Goal: Task Accomplishment & Management: Complete application form

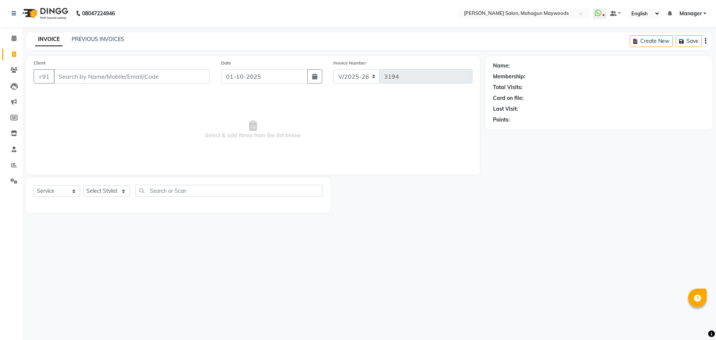
select select "6425"
select select "service"
click at [80, 78] on input "Client" at bounding box center [132, 76] width 156 height 14
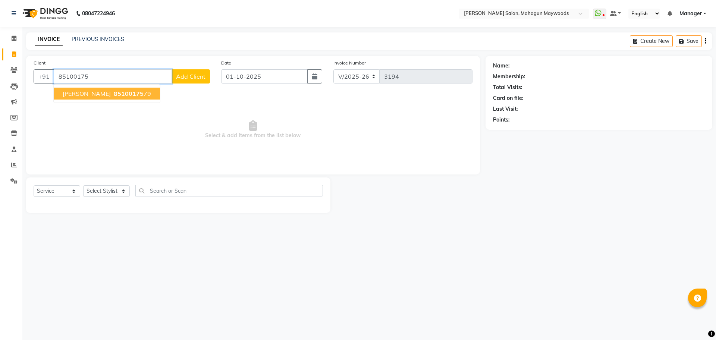
drag, startPoint x: 95, startPoint y: 92, endPoint x: 103, endPoint y: 142, distance: 50.3
click at [114, 92] on span "85100175" at bounding box center [129, 93] width 30 height 7
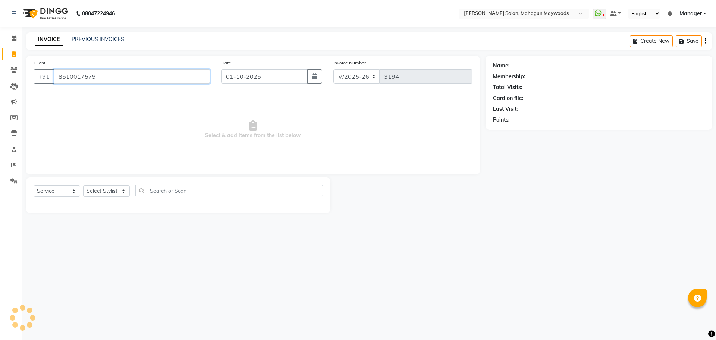
type input "8510017579"
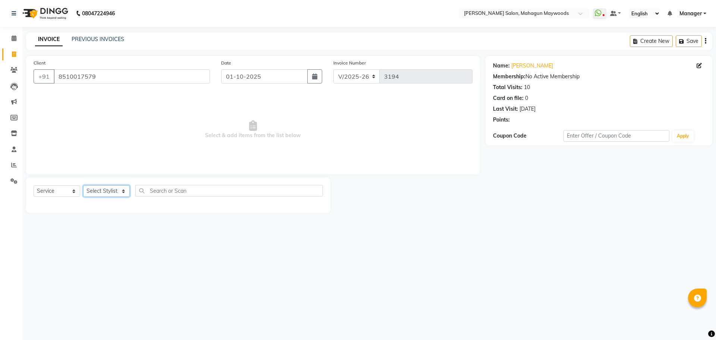
click at [113, 196] on select "Select Stylist Aarti [PERSON_NAME] Manager Pranshant [PERSON_NAME] V Admin" at bounding box center [106, 191] width 47 height 12
select select "48624"
click at [83, 185] on select "Select Stylist Aarti [PERSON_NAME] Manager Pranshant [PERSON_NAME] V Admin" at bounding box center [106, 191] width 47 height 12
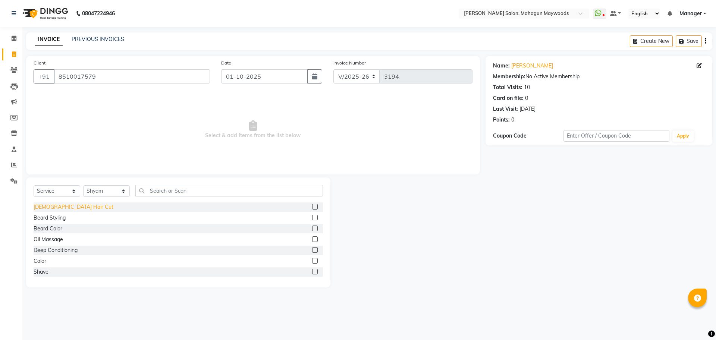
click at [56, 207] on div "[DEMOGRAPHIC_DATA] Hair Cut" at bounding box center [74, 207] width 80 height 8
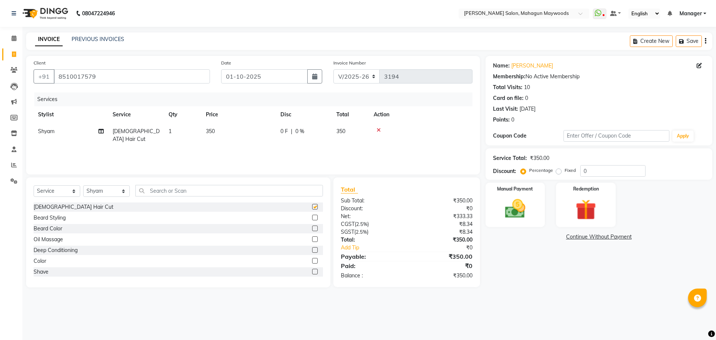
checkbox input "false"
click at [62, 219] on div "Beard Styling" at bounding box center [50, 218] width 32 height 8
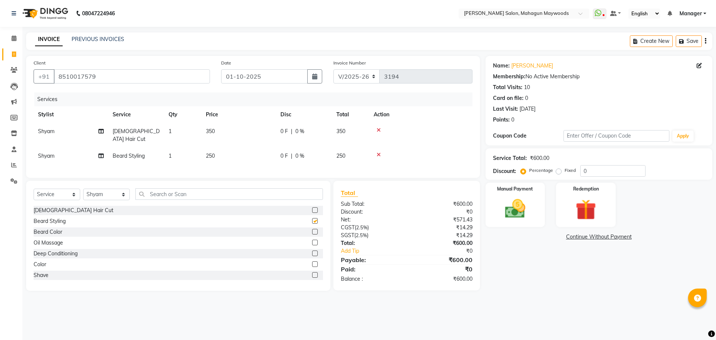
checkbox input "false"
click at [545, 217] on div "Manual Payment Redemption" at bounding box center [599, 205] width 238 height 44
click at [543, 219] on div "Manual Payment" at bounding box center [515, 205] width 62 height 46
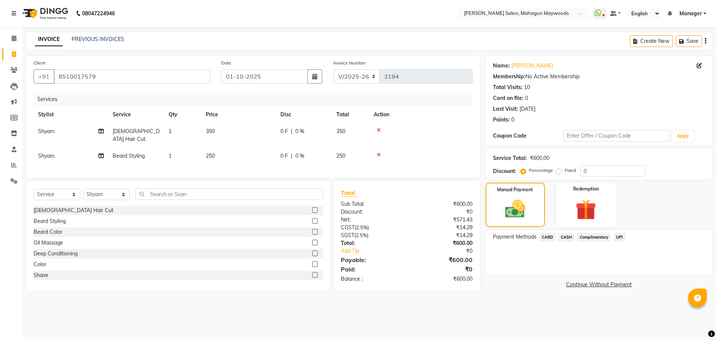
click at [623, 238] on span "UPI" at bounding box center [620, 237] width 12 height 9
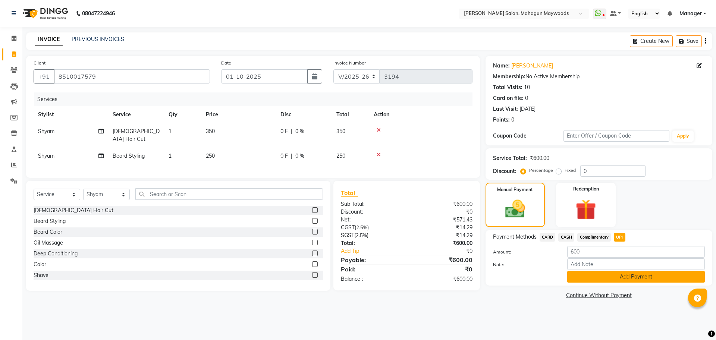
click at [620, 274] on button "Add Payment" at bounding box center [636, 277] width 138 height 12
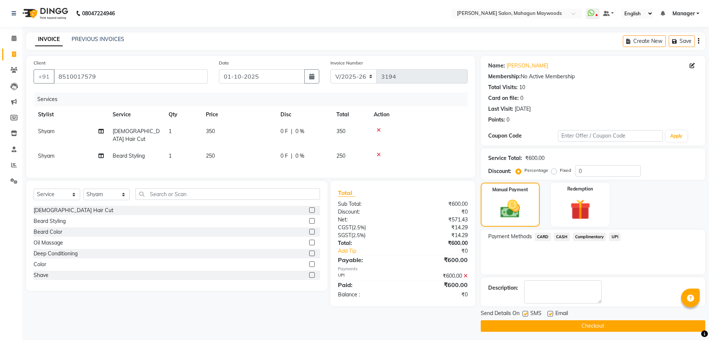
click at [607, 325] on button "Checkout" at bounding box center [593, 326] width 224 height 12
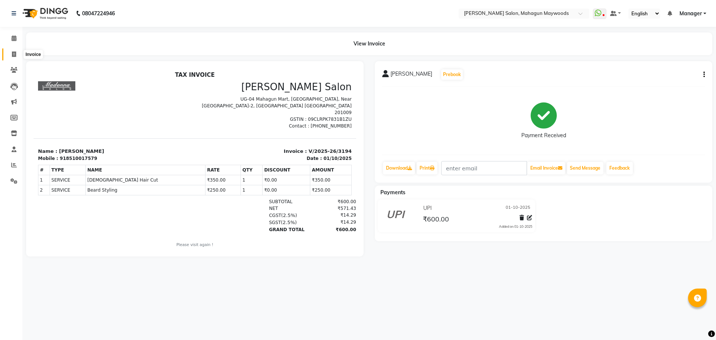
click at [13, 54] on icon at bounding box center [14, 54] width 4 height 6
select select "service"
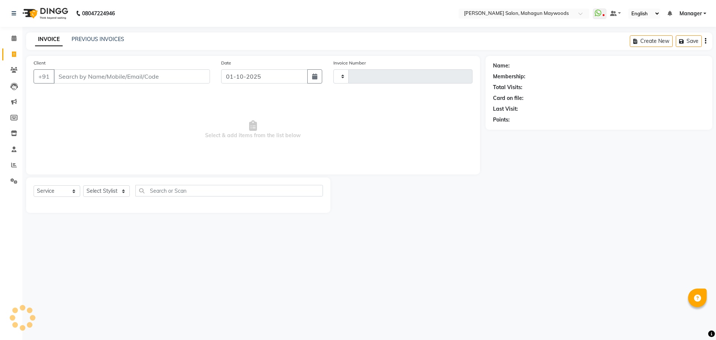
click at [111, 76] on input "Client" at bounding box center [132, 76] width 156 height 14
type input "3195"
select select "6425"
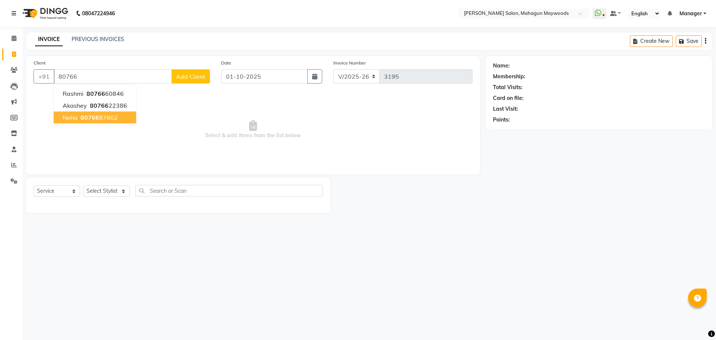
click at [91, 119] on span "80766" at bounding box center [90, 117] width 19 height 7
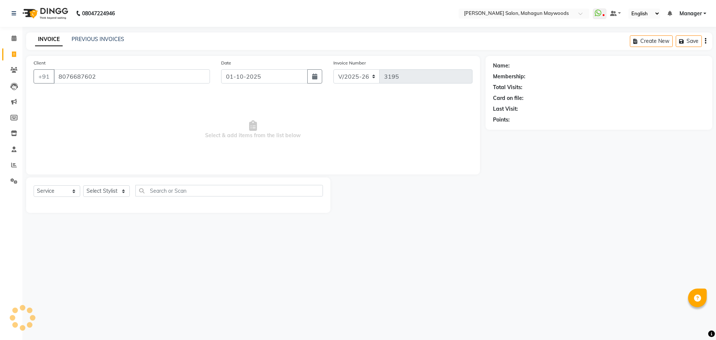
type input "8076687602"
click at [97, 194] on select "Select Stylist Aarti [PERSON_NAME] Manager Pranshant [PERSON_NAME] V Admin" at bounding box center [106, 191] width 47 height 12
click at [83, 185] on select "Select Stylist Aarti [PERSON_NAME] Manager Pranshant [PERSON_NAME] V Admin" at bounding box center [106, 191] width 47 height 12
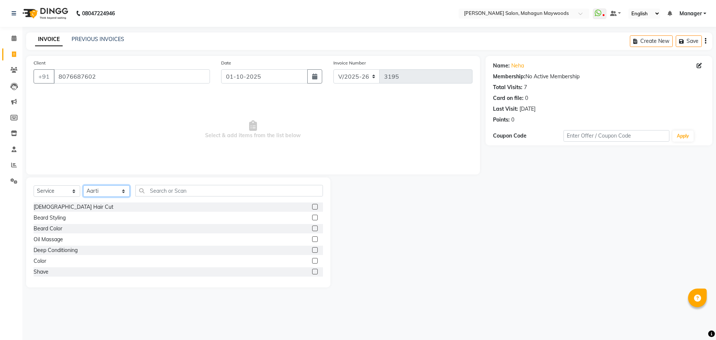
click at [106, 187] on select "Select Stylist Aarti [PERSON_NAME] Manager Pranshant [PERSON_NAME] V Admin" at bounding box center [106, 191] width 47 height 12
select select "75081"
click at [83, 185] on select "Select Stylist Aarti [PERSON_NAME] Manager Pranshant [PERSON_NAME] V Admin" at bounding box center [106, 191] width 47 height 12
click at [154, 194] on input "text" at bounding box center [229, 191] width 188 height 12
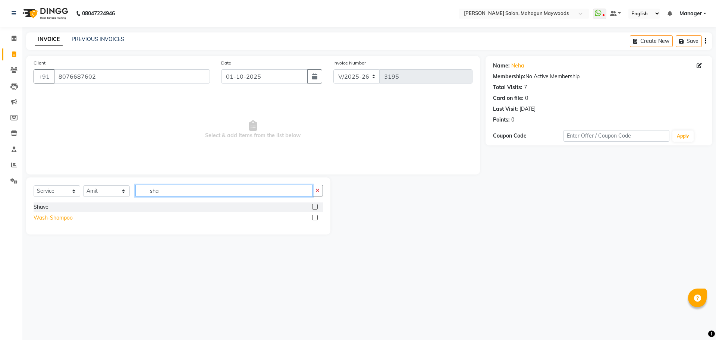
type input "sha"
click at [58, 219] on div "Wash-Shampoo" at bounding box center [53, 218] width 39 height 8
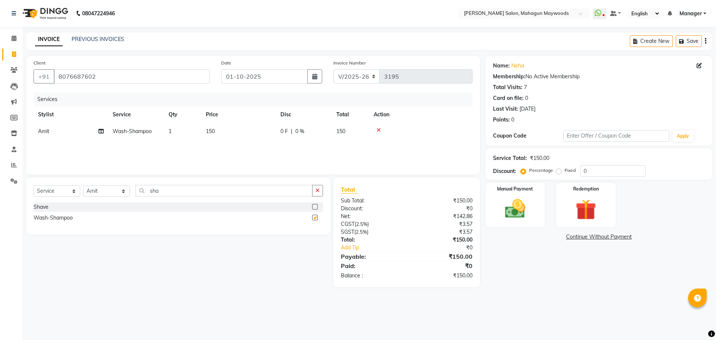
checkbox input "false"
click at [218, 131] on td "150" at bounding box center [238, 131] width 75 height 17
select select "75081"
click at [263, 136] on input "150" at bounding box center [274, 134] width 66 height 12
type input "1"
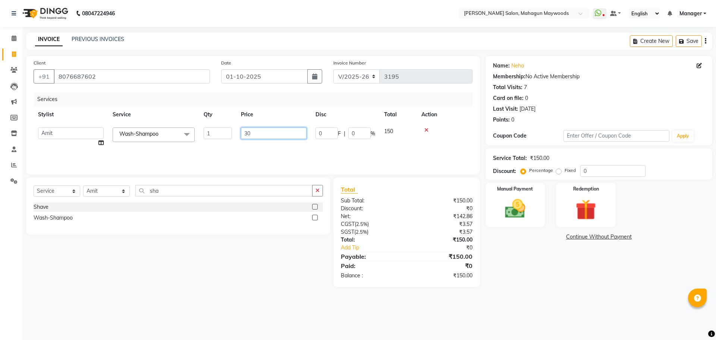
type input "300"
click at [491, 214] on div "Manual Payment" at bounding box center [515, 205] width 62 height 46
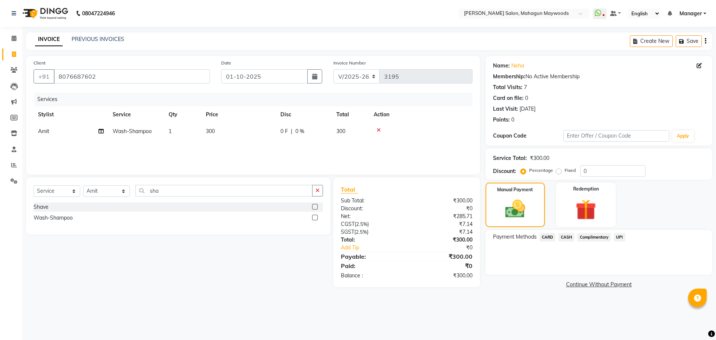
click at [618, 235] on span "UPI" at bounding box center [620, 237] width 12 height 9
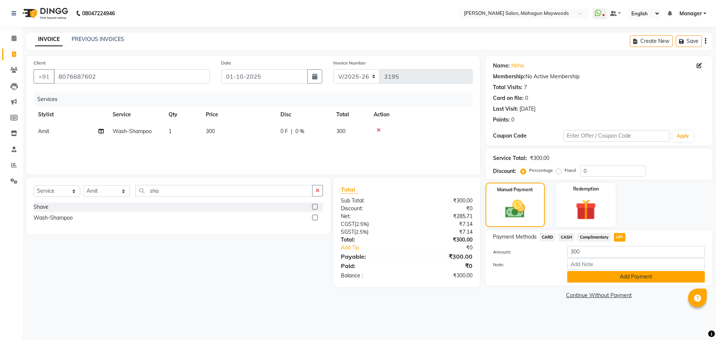
click at [623, 280] on button "Add Payment" at bounding box center [636, 277] width 138 height 12
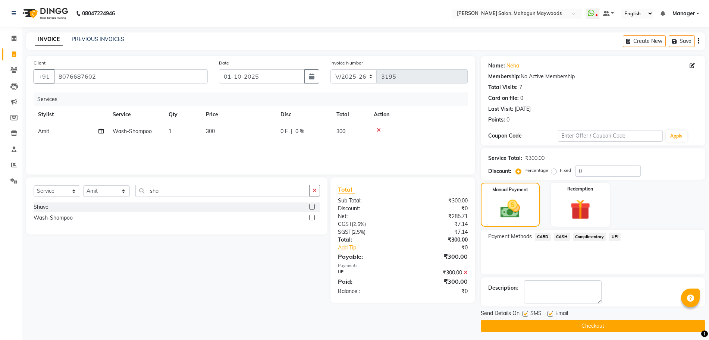
click at [601, 320] on button "Checkout" at bounding box center [593, 326] width 224 height 12
click at [601, 320] on div "Checkout" at bounding box center [593, 326] width 224 height 12
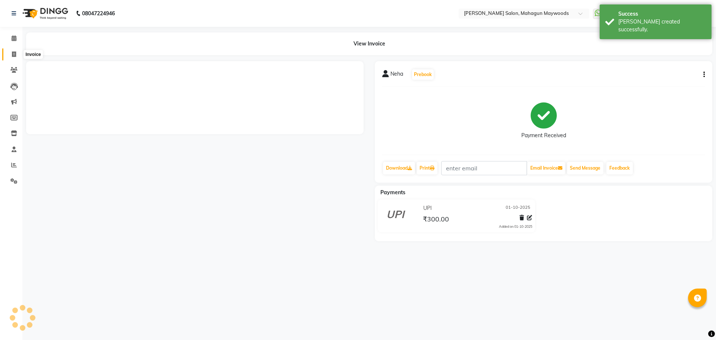
click at [11, 54] on span at bounding box center [13, 54] width 13 height 9
select select "service"
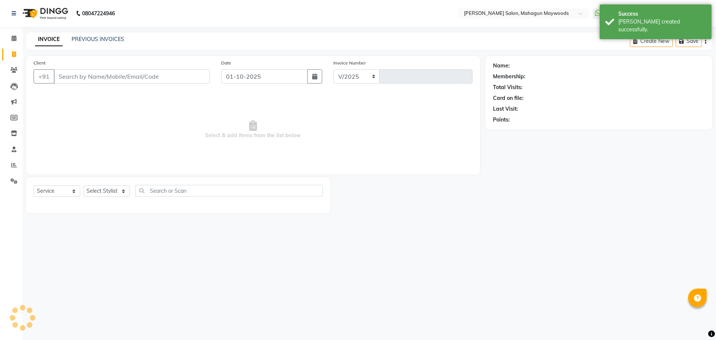
select select "6425"
type input "3196"
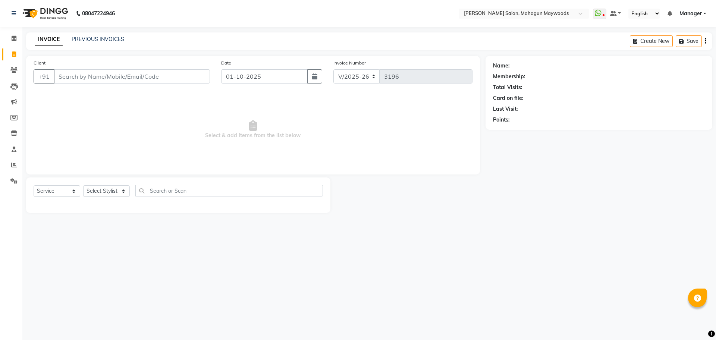
click at [125, 81] on input "Client" at bounding box center [132, 76] width 156 height 14
click at [126, 79] on input "Client" at bounding box center [132, 76] width 156 height 14
click at [97, 94] on span "81730" at bounding box center [90, 93] width 19 height 7
type input "8173011235"
click at [107, 192] on select "Select Stylist Aarti [PERSON_NAME] Manager Pranshant [PERSON_NAME] V Admin" at bounding box center [106, 191] width 47 height 12
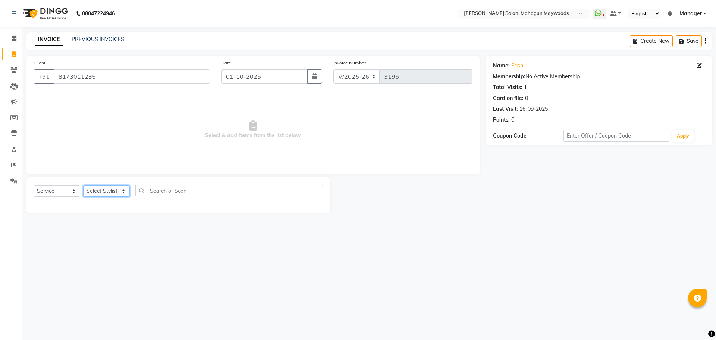
select select "48623"
click at [83, 185] on select "Select Stylist Aarti [PERSON_NAME] Manager Pranshant [PERSON_NAME] V Admin" at bounding box center [106, 191] width 47 height 12
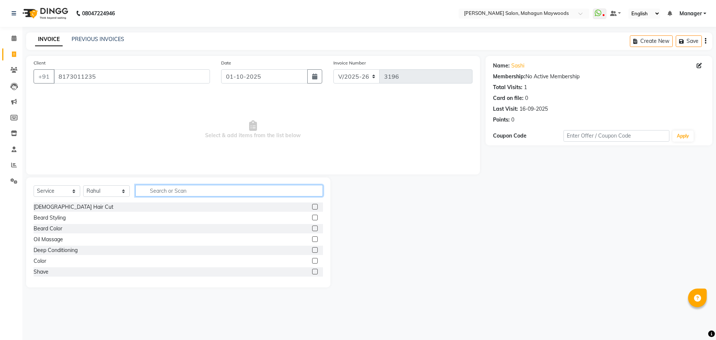
click at [153, 191] on input "text" at bounding box center [229, 191] width 188 height 12
type input "cut"
click at [54, 242] on div "Hair Cut Girl (5yrs)" at bounding box center [56, 240] width 44 height 8
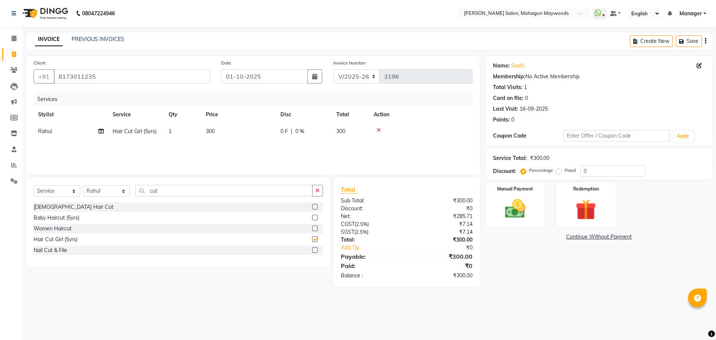
checkbox input "false"
click at [206, 129] on td "300" at bounding box center [238, 131] width 75 height 17
select select "48623"
drag, startPoint x: 245, startPoint y: 133, endPoint x: 261, endPoint y: 149, distance: 22.4
click at [245, 133] on input "300" at bounding box center [274, 134] width 66 height 12
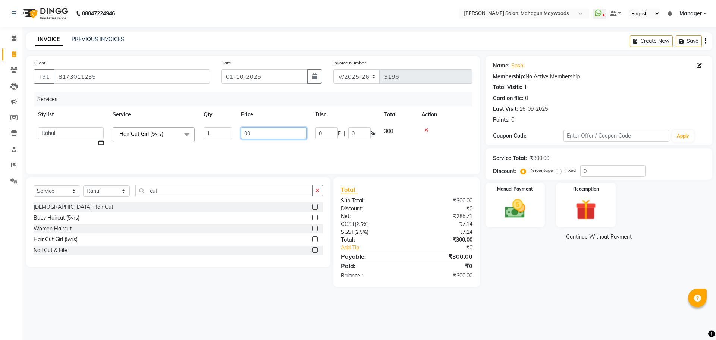
type input "400"
click at [532, 195] on div "Manual Payment" at bounding box center [515, 205] width 62 height 46
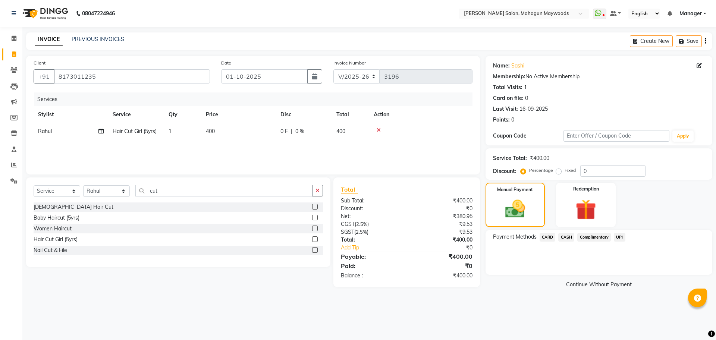
click at [620, 239] on span "UPI" at bounding box center [620, 237] width 12 height 9
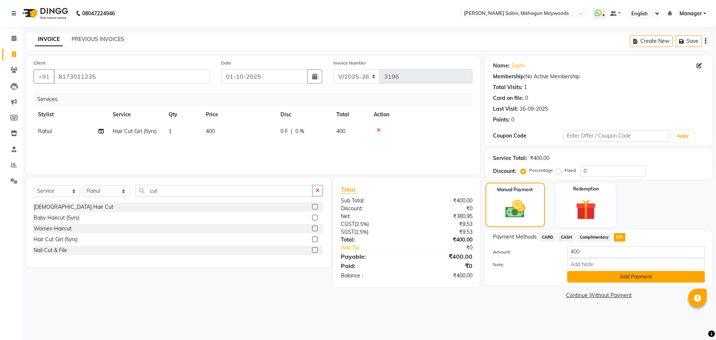
click at [612, 278] on button "Add Payment" at bounding box center [636, 277] width 138 height 12
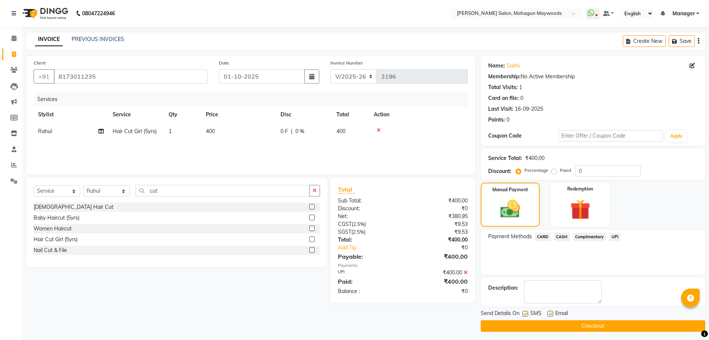
click at [577, 323] on button "Checkout" at bounding box center [593, 326] width 224 height 12
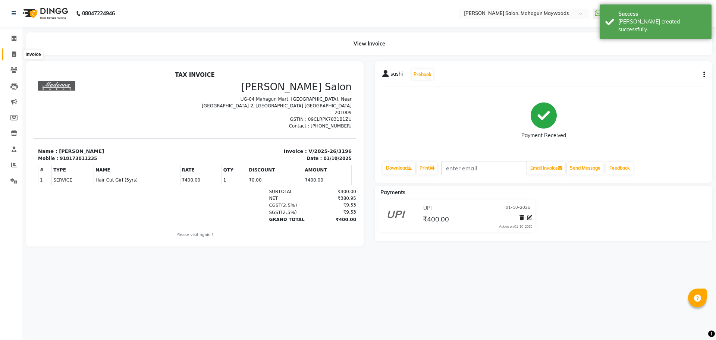
click at [11, 56] on span at bounding box center [13, 54] width 13 height 9
select select "service"
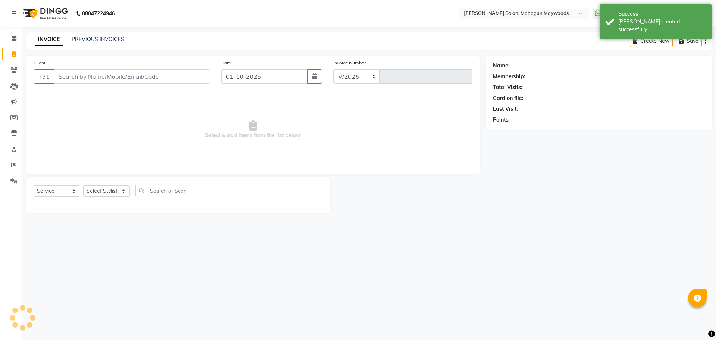
select select "6425"
type input "3197"
